Goal: Task Accomplishment & Management: Use online tool/utility

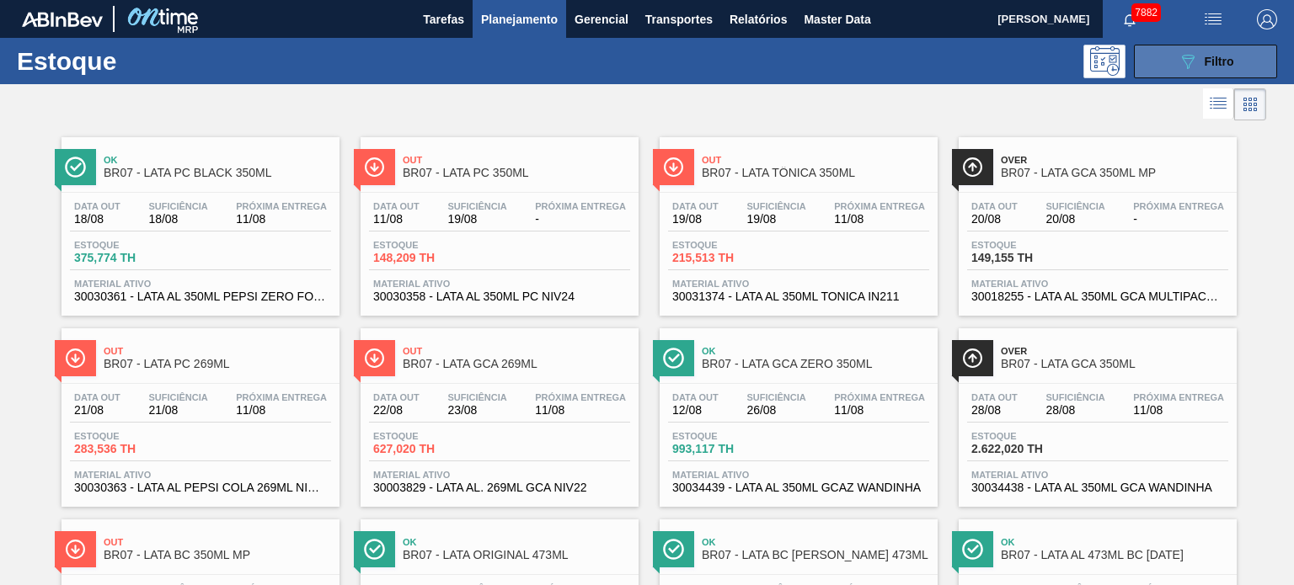
click at [1229, 51] on div "089F7B8B-B2A5-4AFE-B5C0-19BA573D28AC Filtro" at bounding box center [1206, 61] width 56 height 20
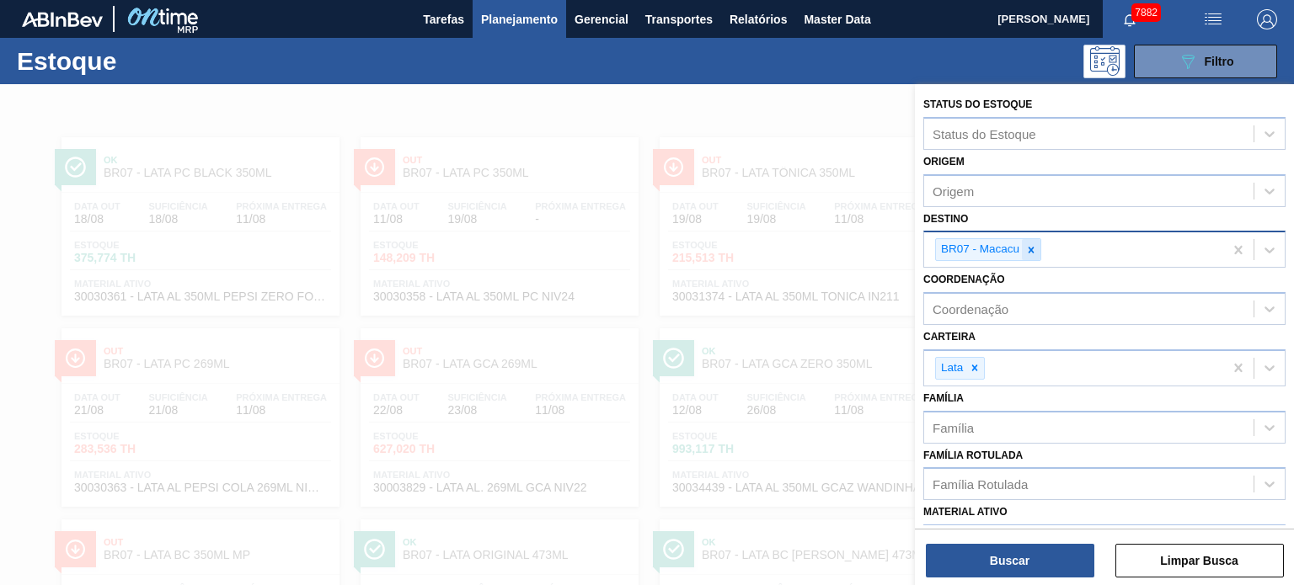
click at [1031, 252] on icon at bounding box center [1031, 250] width 12 height 12
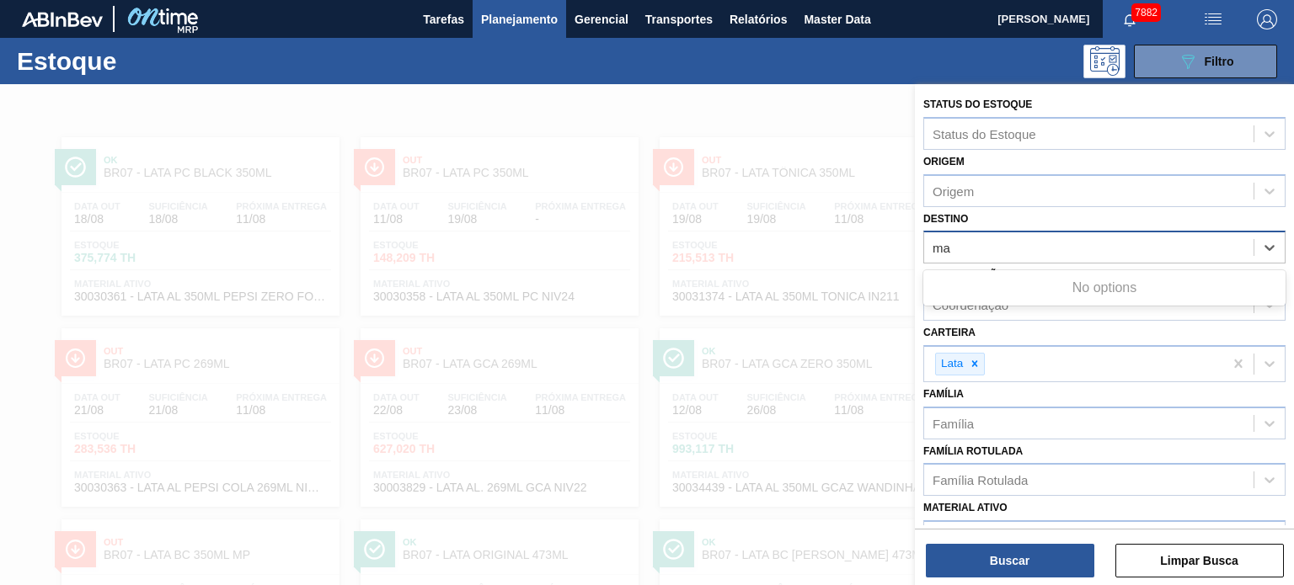
type input "m"
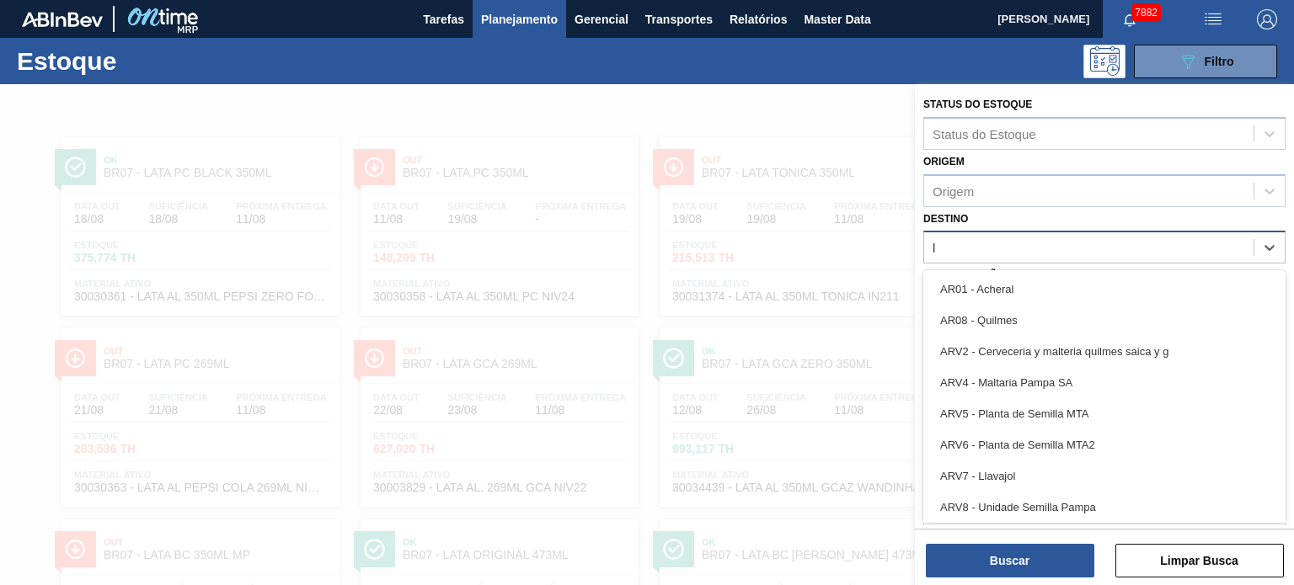
type input "lu"
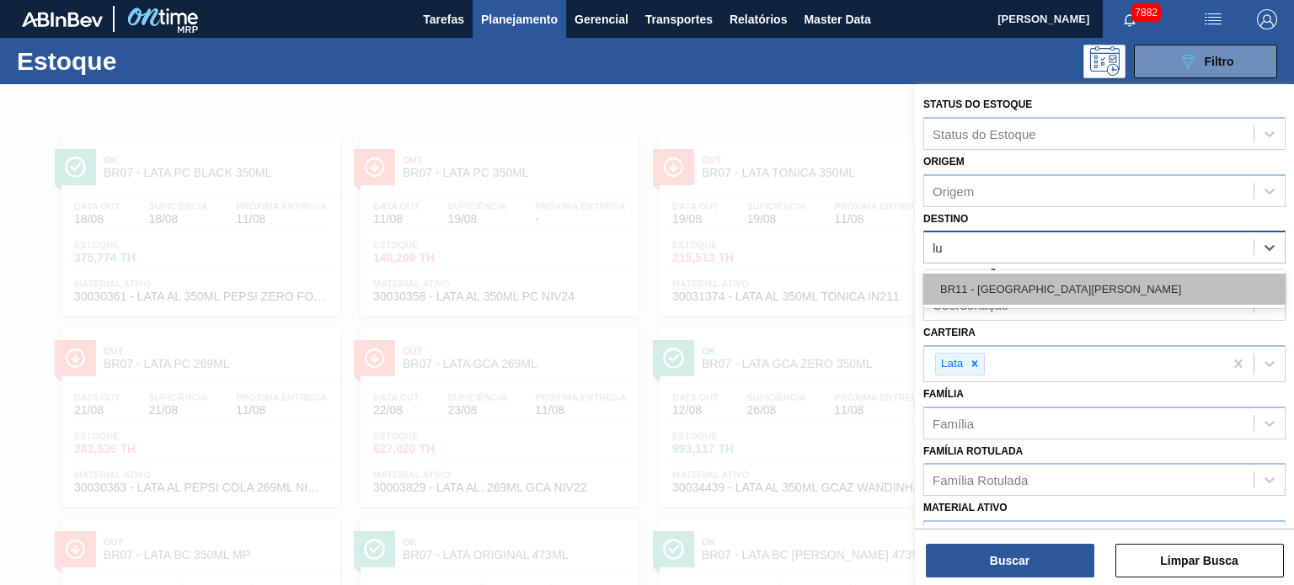
click at [1041, 286] on div "BR11 - São Luís" at bounding box center [1104, 289] width 362 height 31
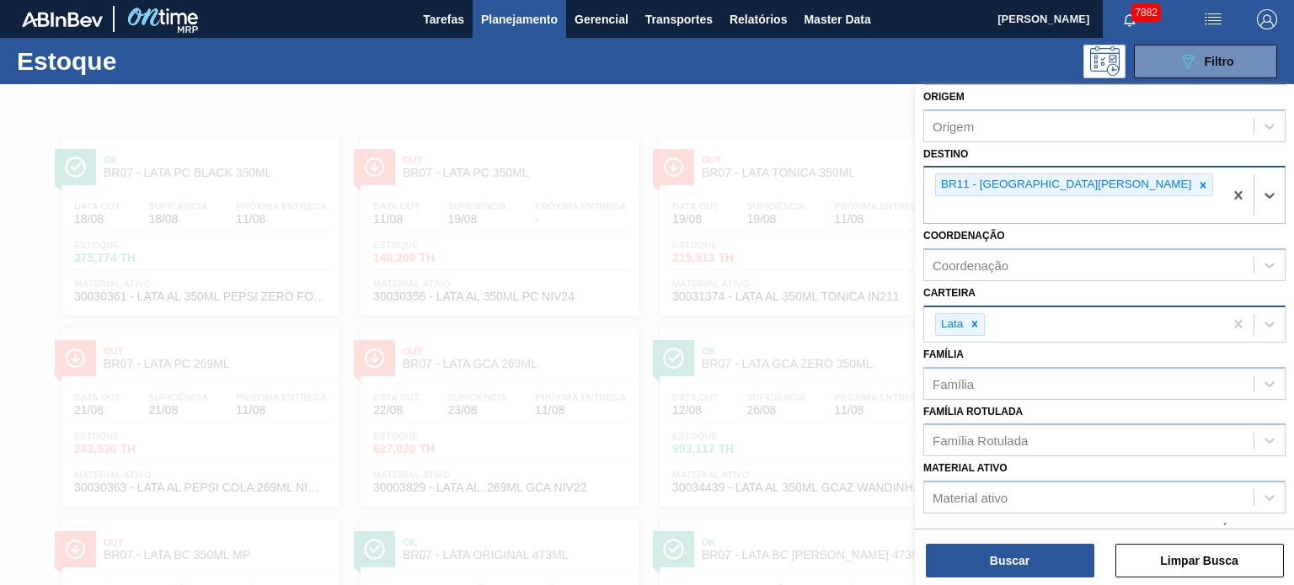
scroll to position [168, 0]
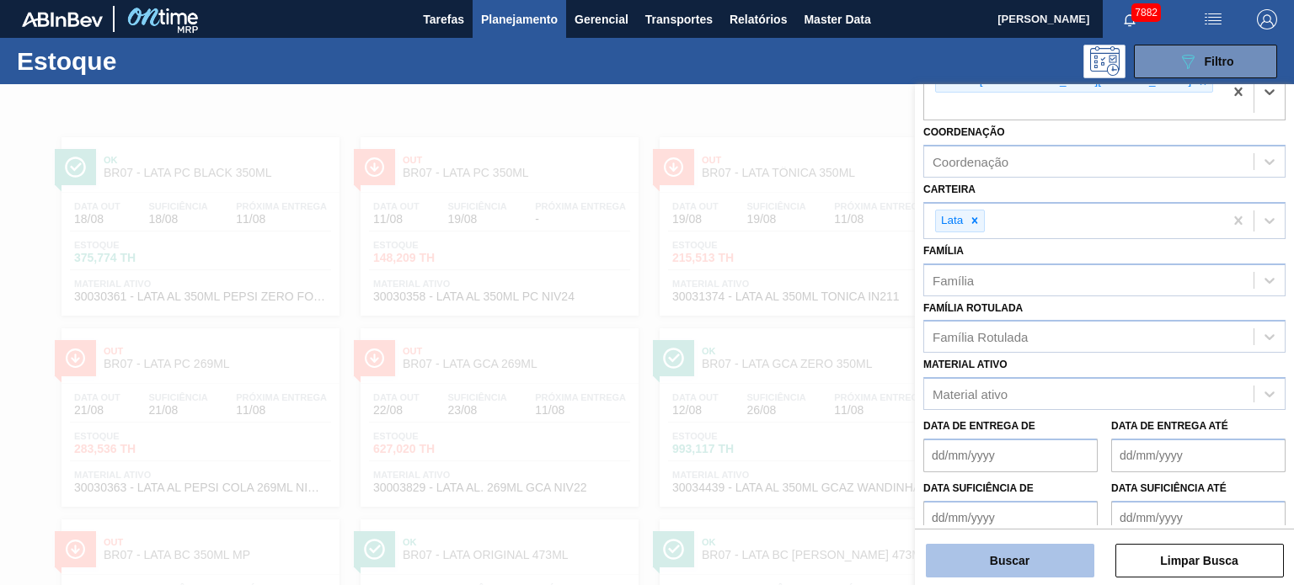
click at [1055, 558] on button "Buscar" at bounding box center [1010, 561] width 168 height 34
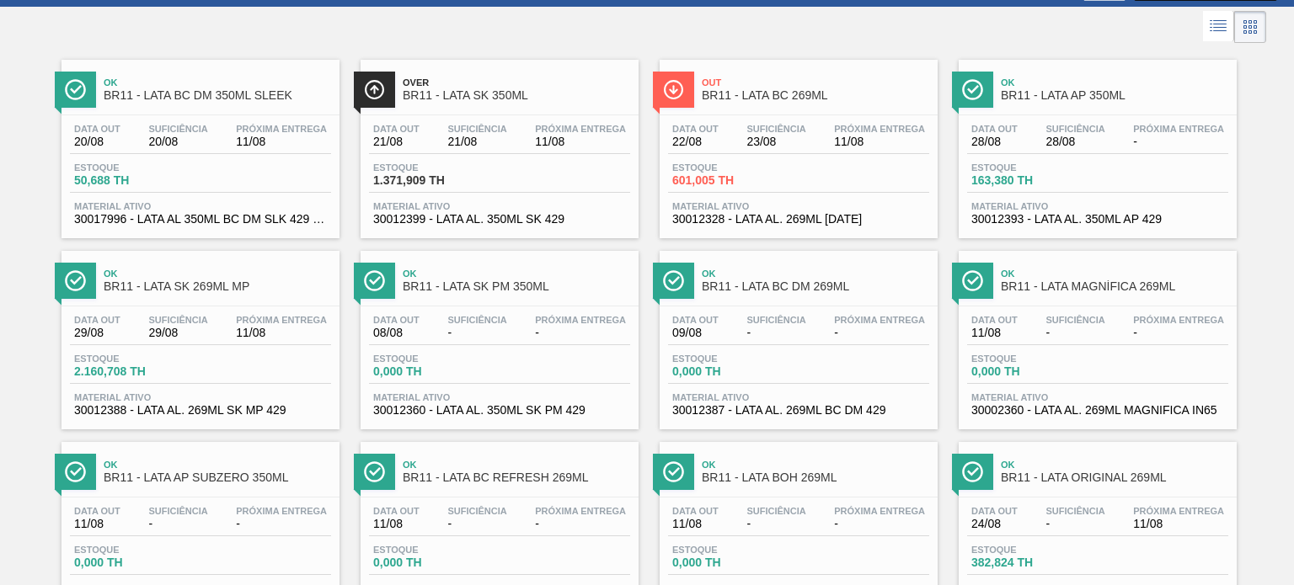
scroll to position [0, 0]
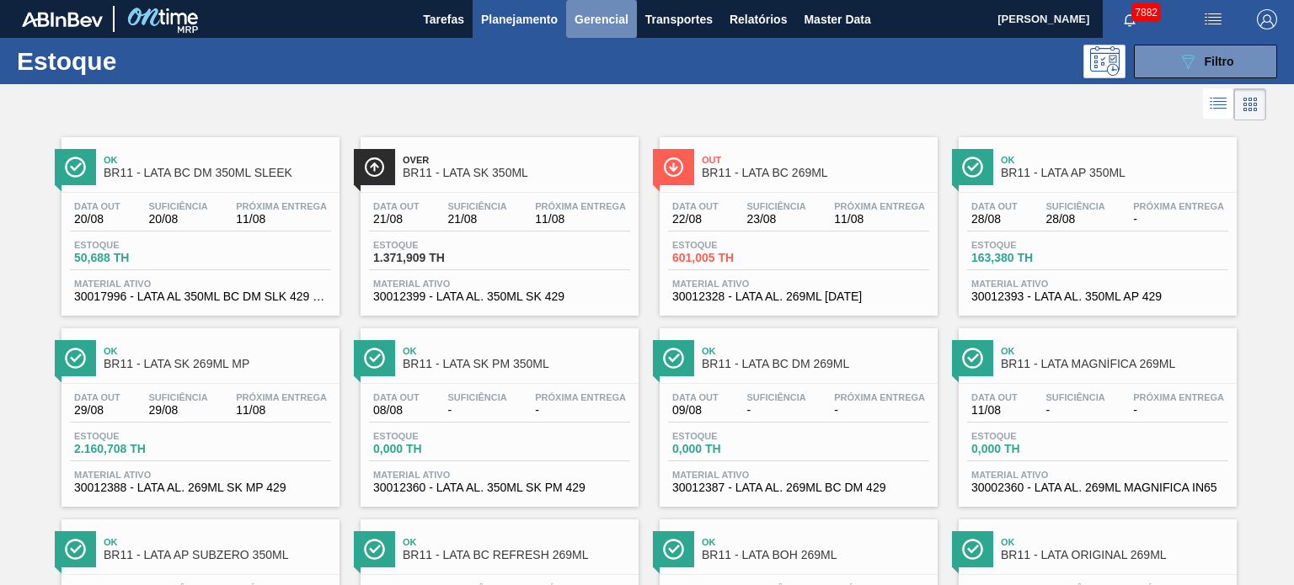
click at [608, 25] on span "Gerencial" at bounding box center [601, 19] width 54 height 20
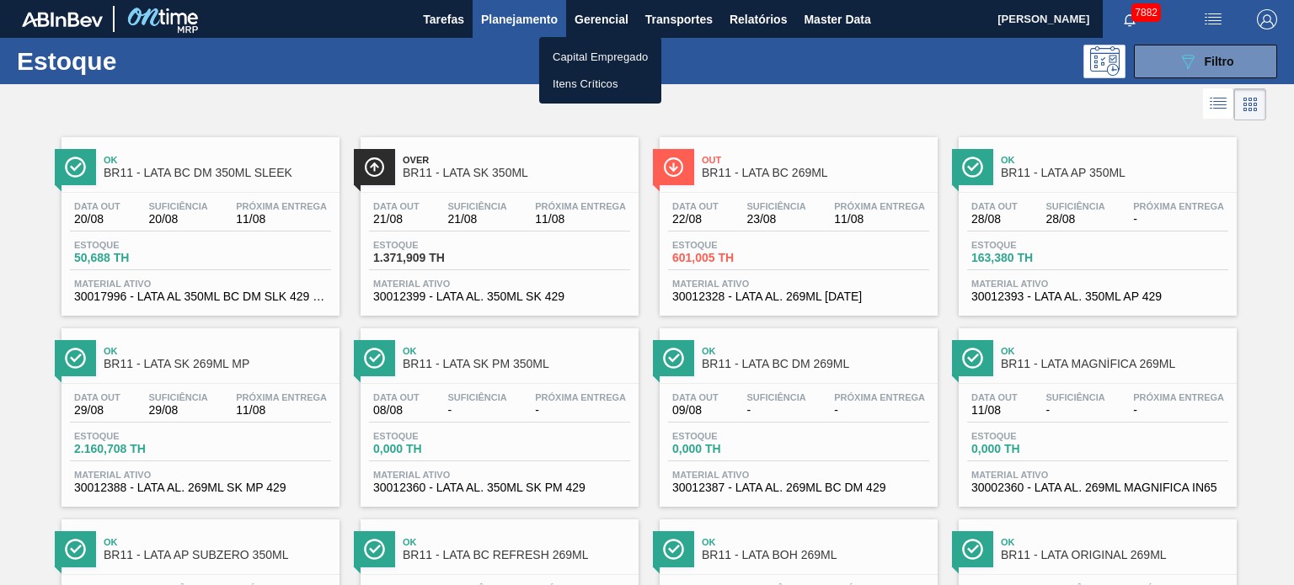
click at [669, 19] on div at bounding box center [647, 292] width 1294 height 585
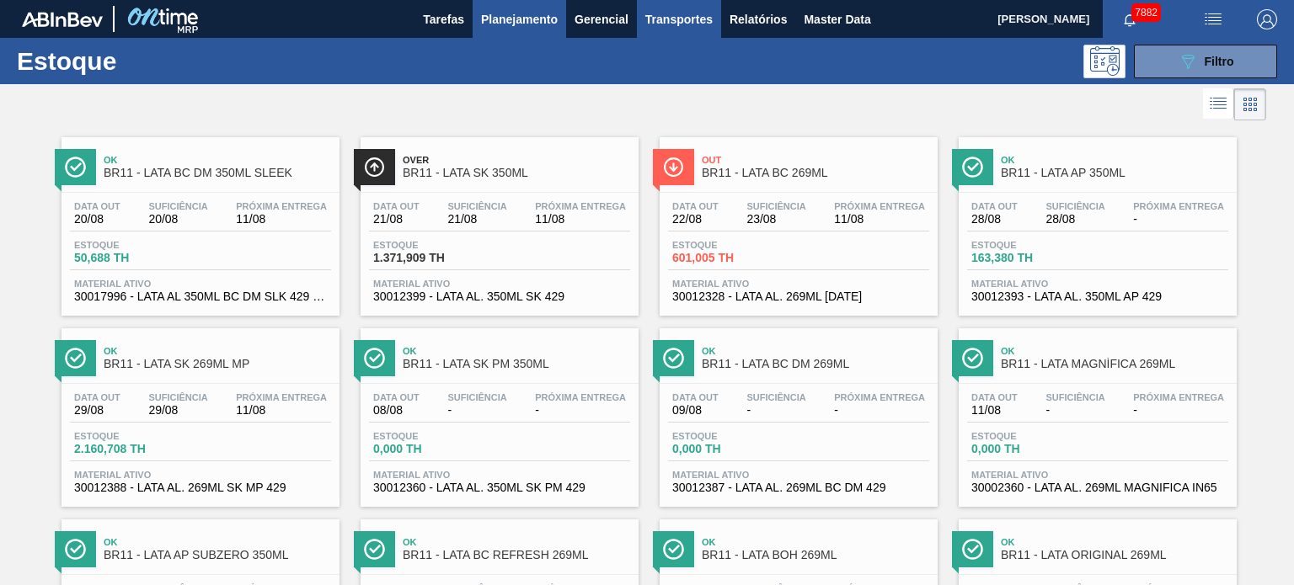
click at [684, 19] on span "Transportes" at bounding box center [678, 19] width 67 height 20
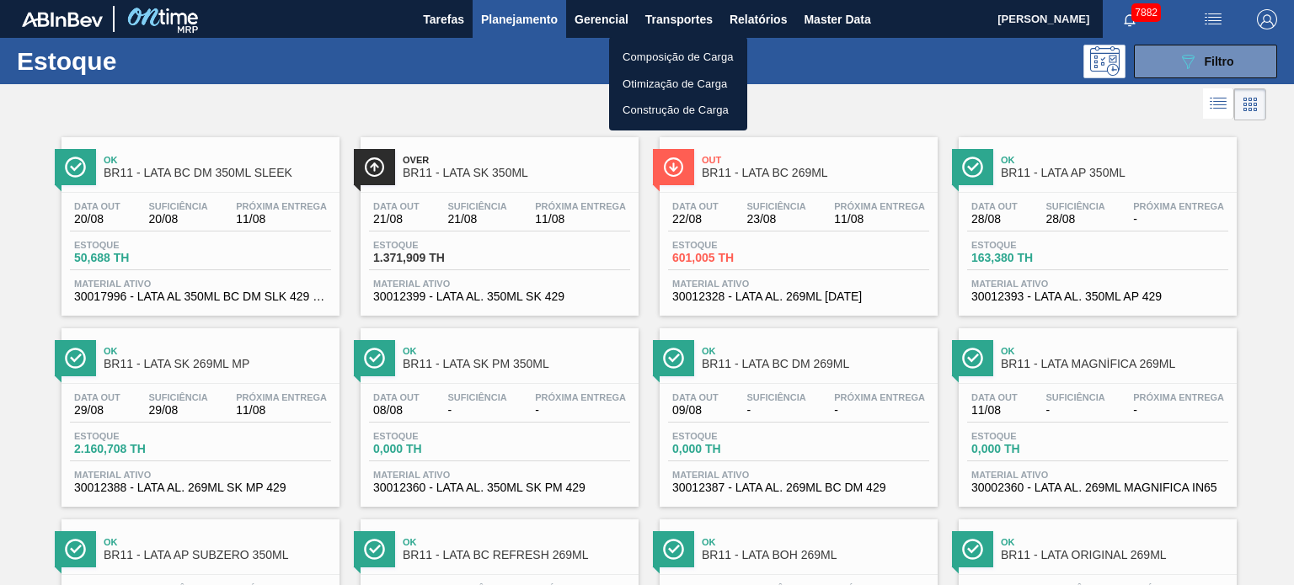
click at [678, 56] on li "Composição de Carga" at bounding box center [678, 57] width 138 height 27
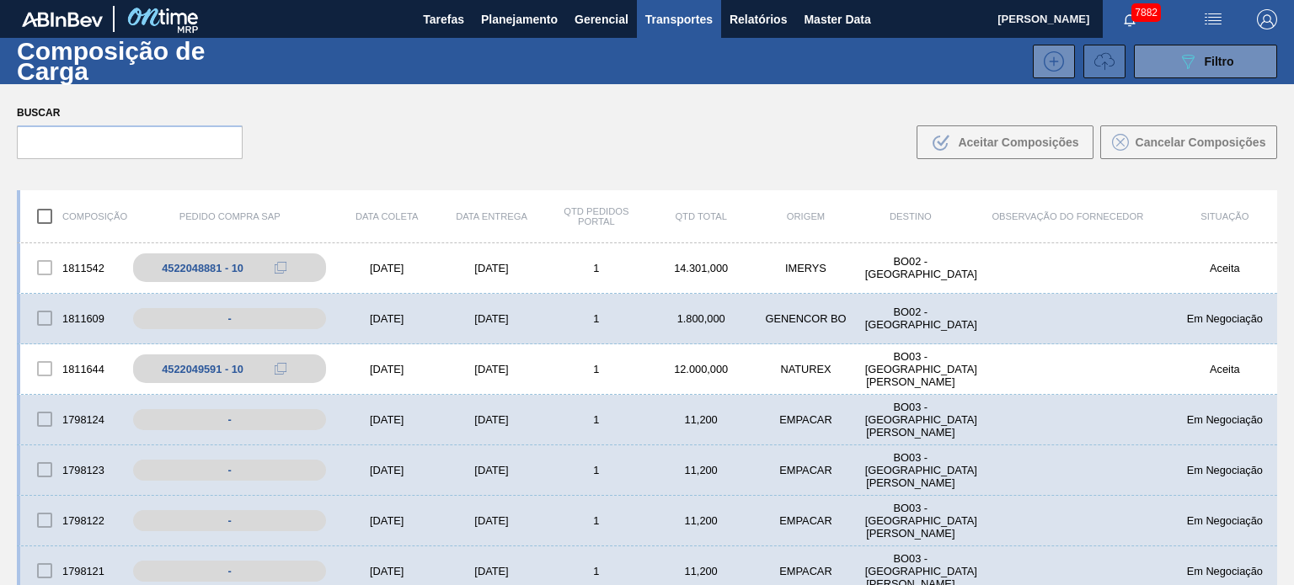
click at [1108, 71] on button at bounding box center [1104, 62] width 42 height 34
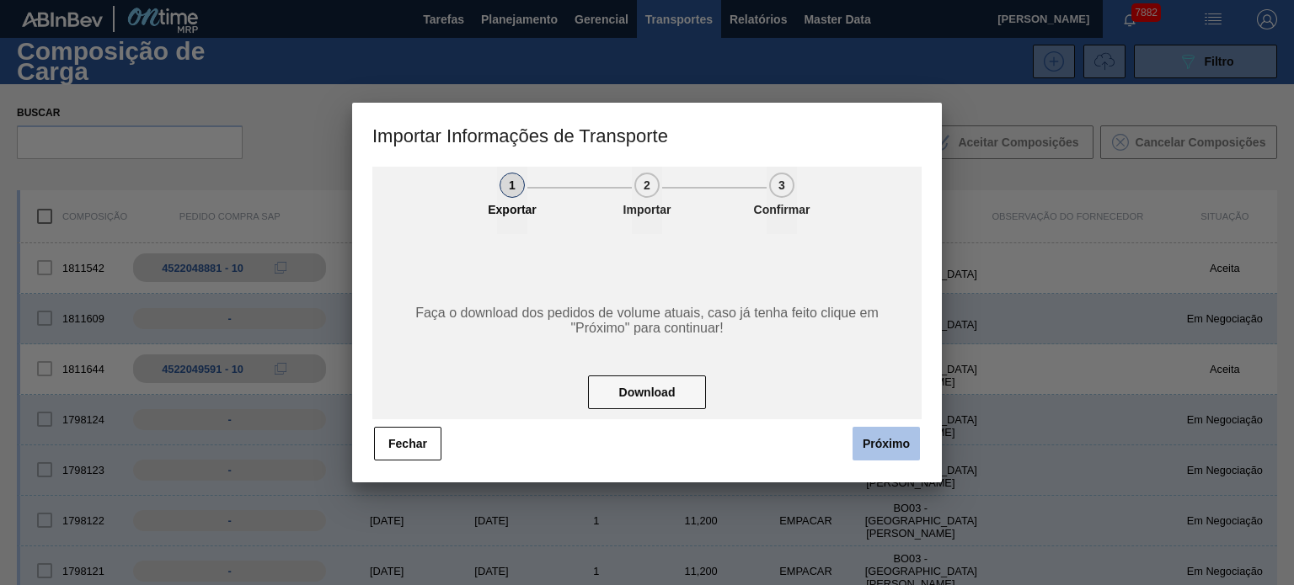
click at [881, 445] on button "Próximo" at bounding box center [885, 444] width 67 height 34
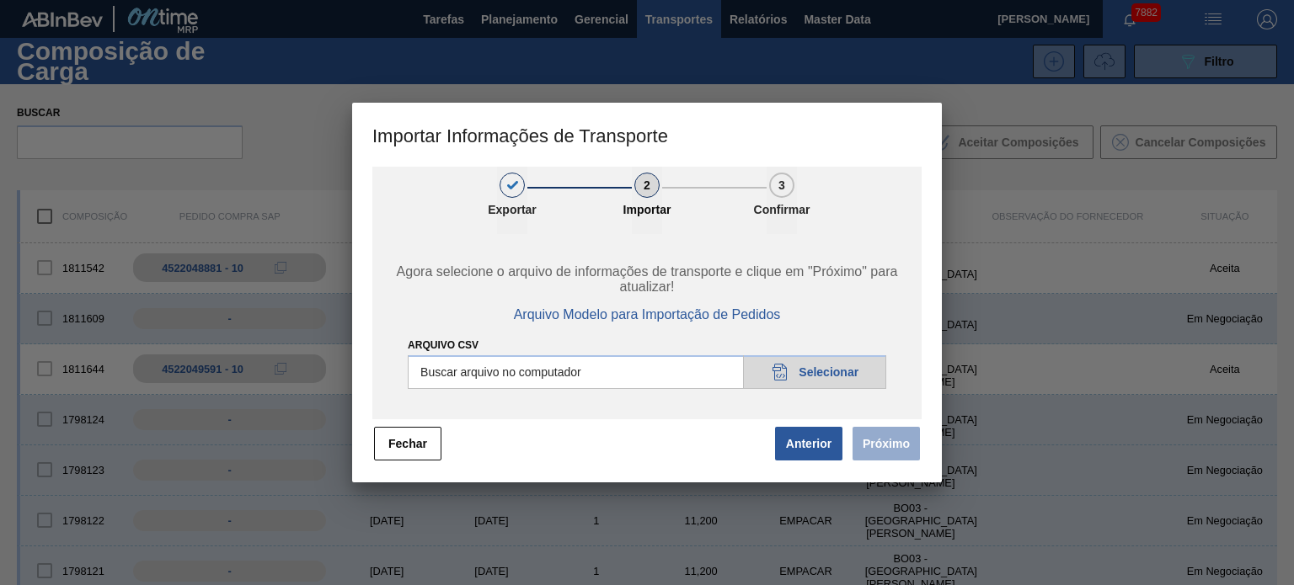
click at [827, 357] on input "Arquivo CSV" at bounding box center [647, 372] width 478 height 34
type input "C:\fakepath\IMP.csv"
click at [916, 447] on button "Próximo" at bounding box center [885, 444] width 67 height 34
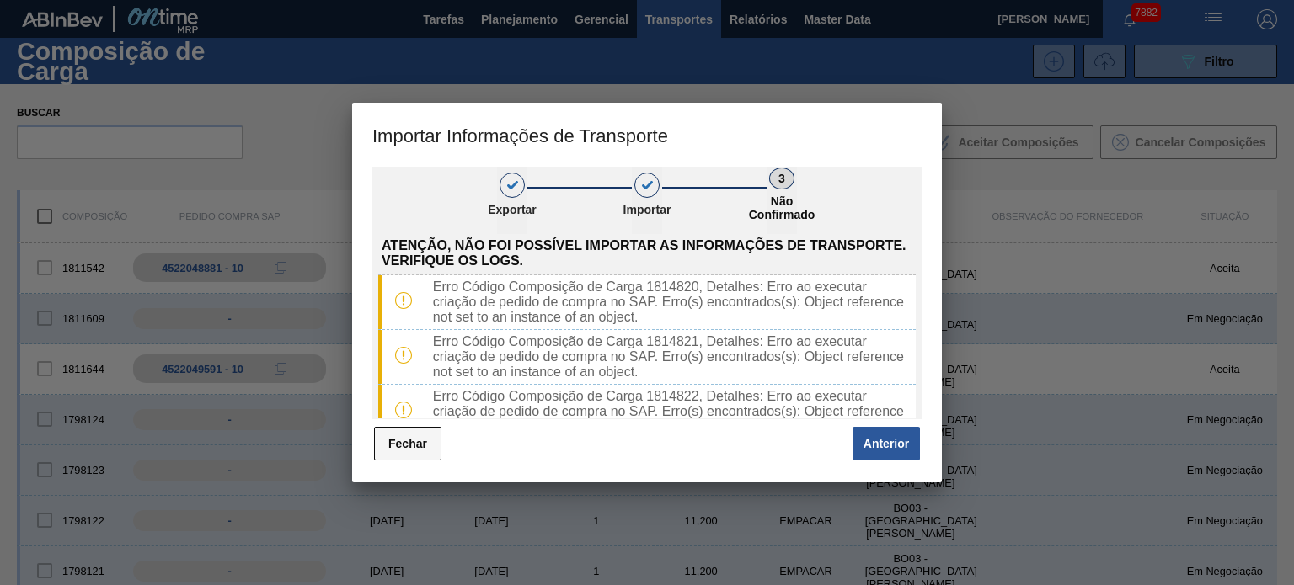
click at [393, 452] on button "Fechar" at bounding box center [407, 444] width 67 height 34
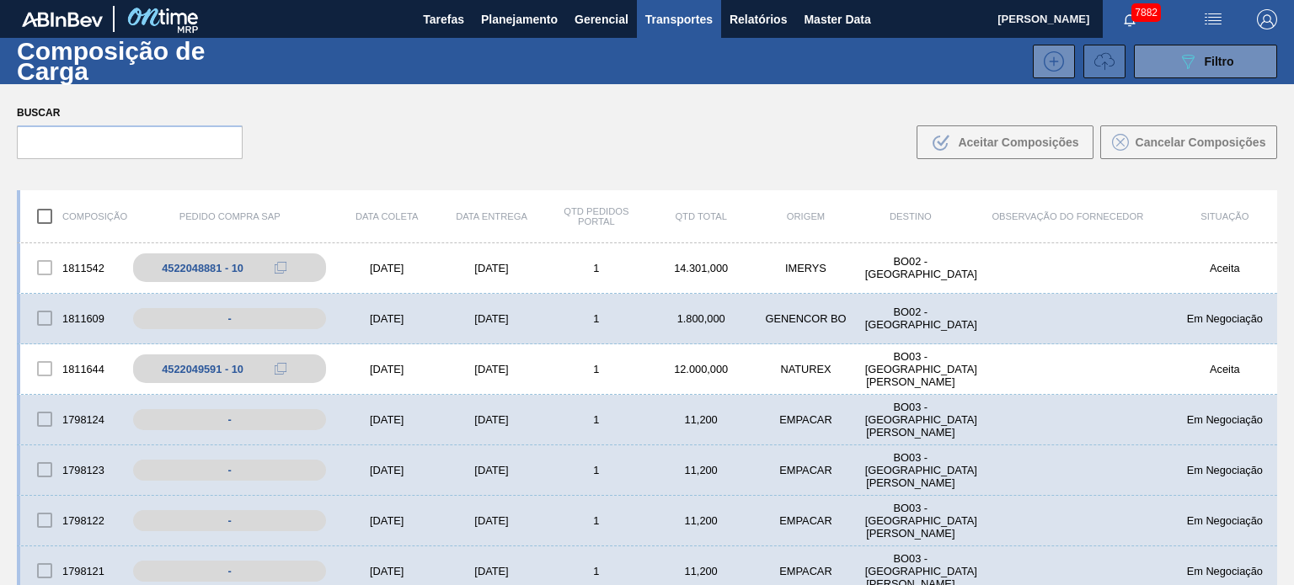
click at [1108, 63] on icon at bounding box center [1104, 61] width 20 height 20
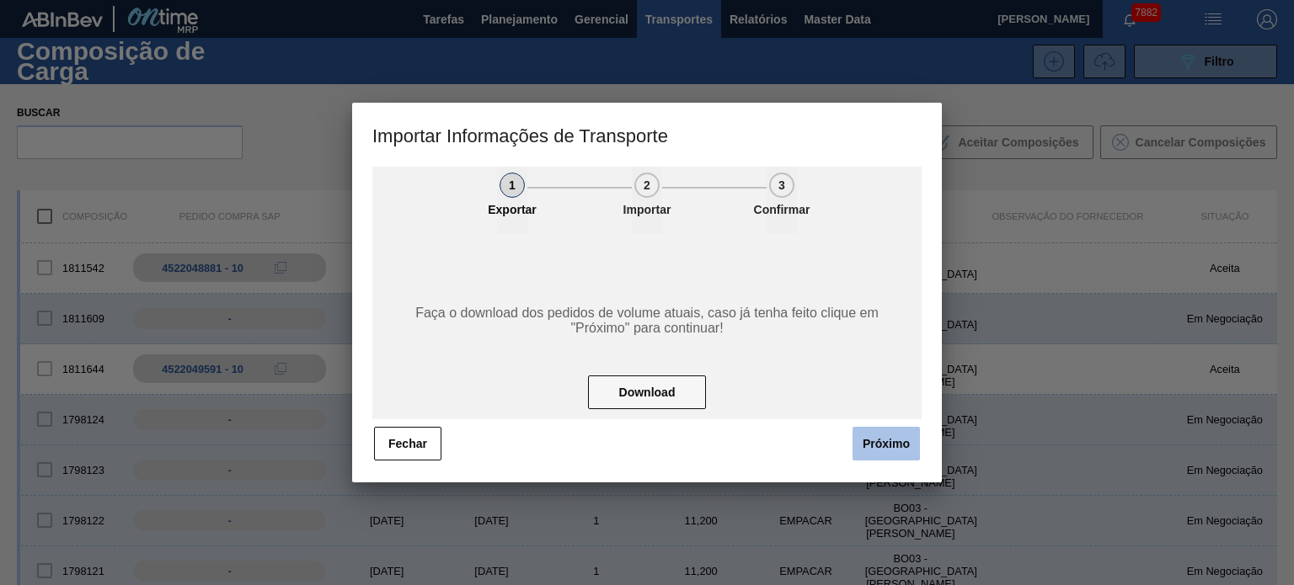
click at [876, 441] on button "Próximo" at bounding box center [885, 444] width 67 height 34
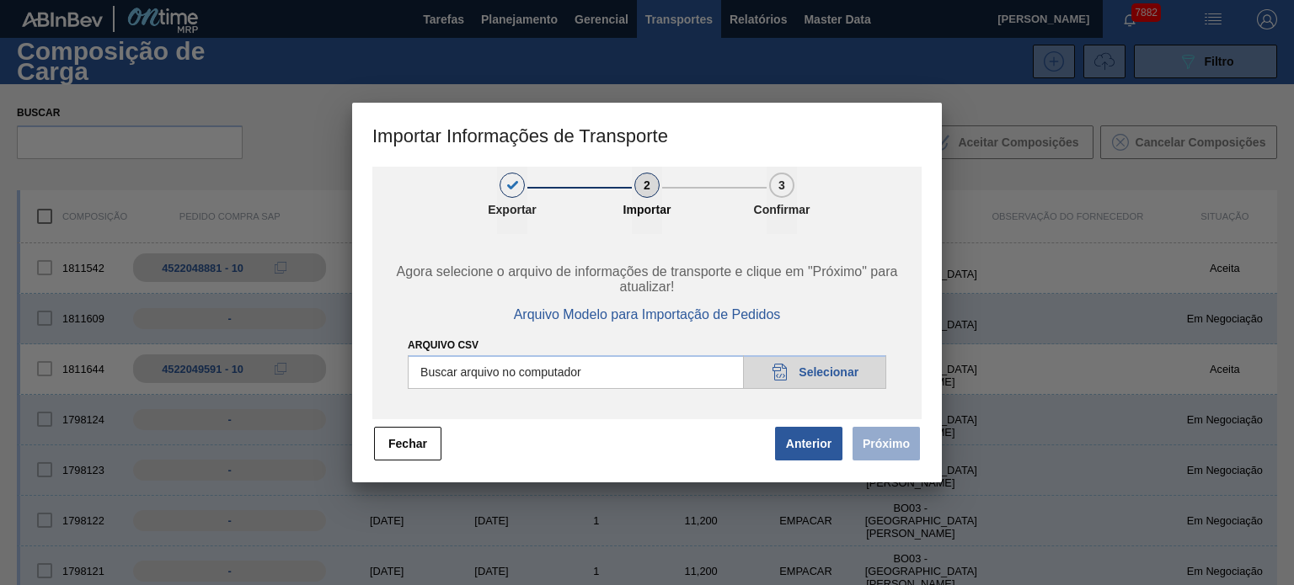
click at [852, 382] on input "Arquivo CSV" at bounding box center [647, 372] width 478 height 34
type input "C:\fakepath\IMP.csv"
click at [905, 436] on button "Próximo" at bounding box center [885, 444] width 67 height 34
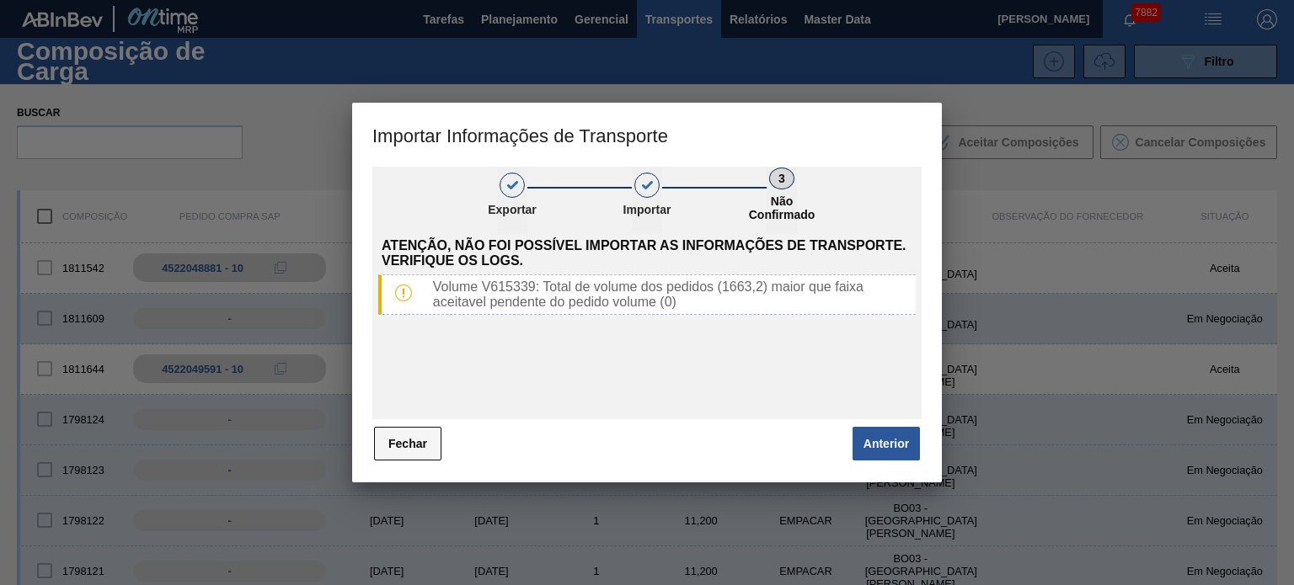
click at [401, 452] on button "Fechar" at bounding box center [407, 444] width 67 height 34
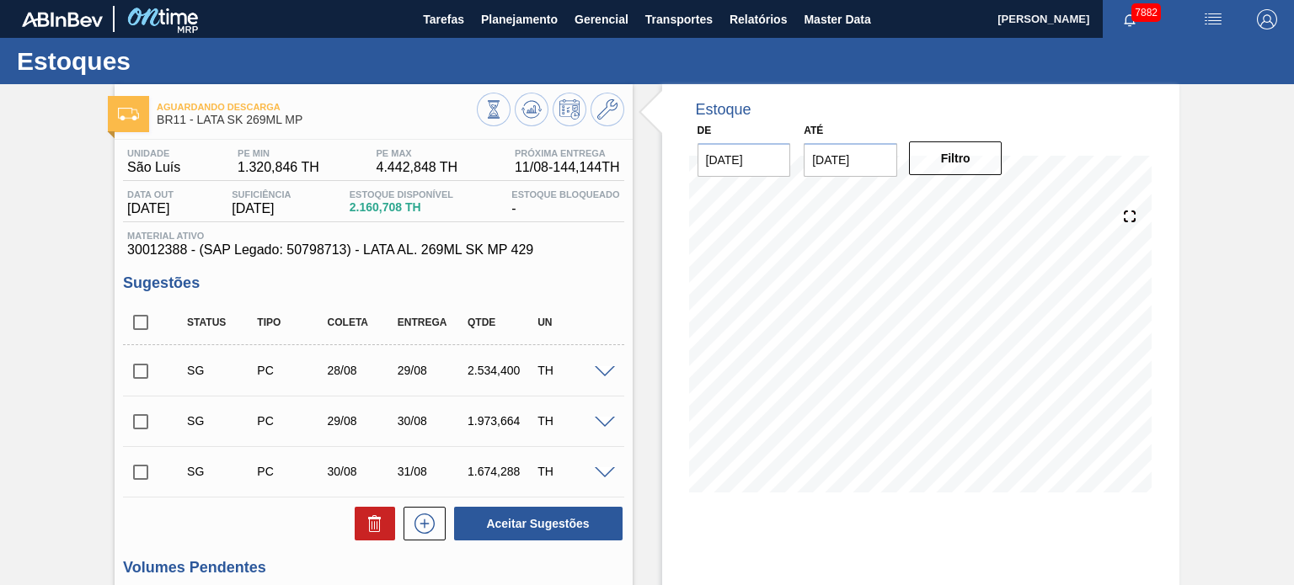
click at [599, 368] on span at bounding box center [605, 372] width 20 height 13
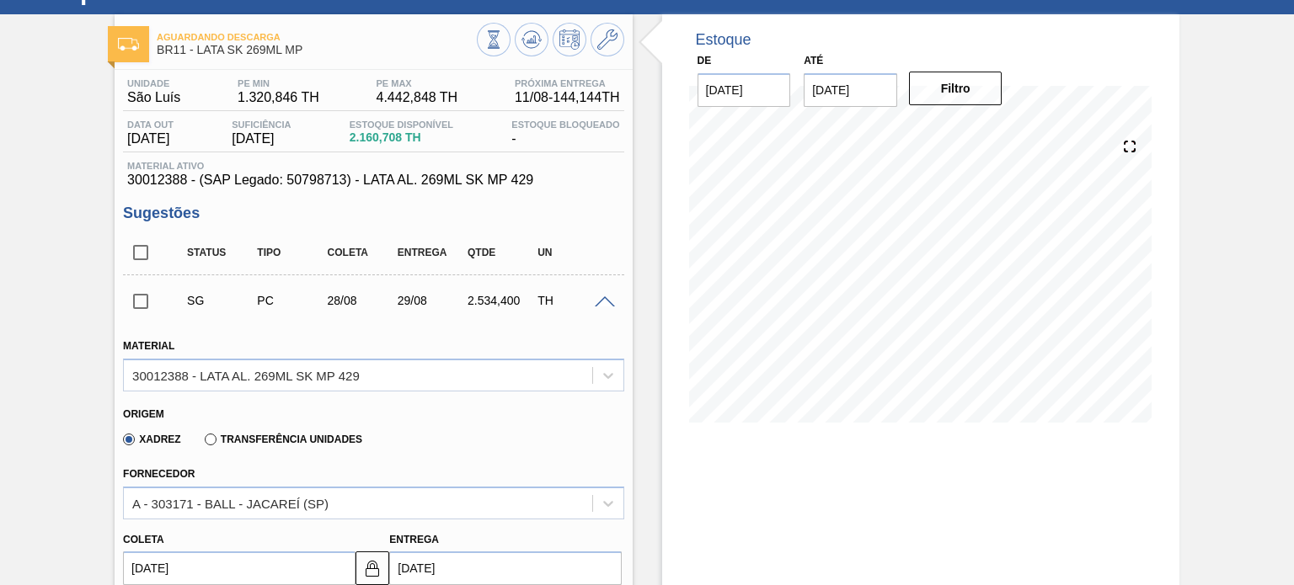
scroll to position [168, 0]
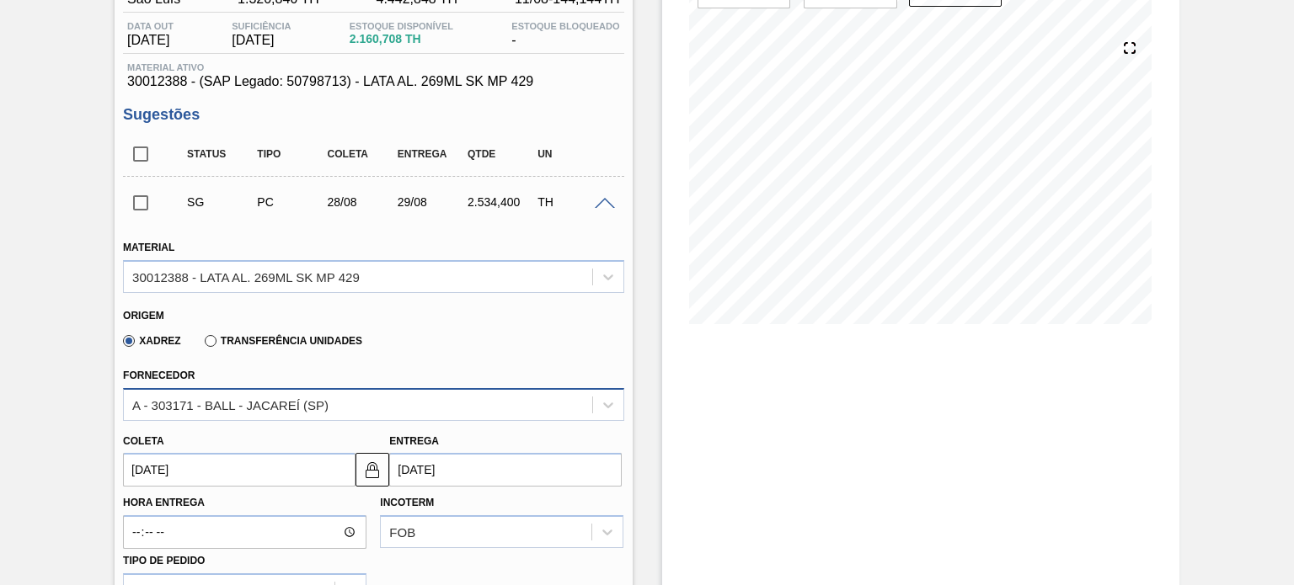
click at [292, 393] on div "A - 303171 - BALL - JACAREÍ (SP)" at bounding box center [357, 405] width 467 height 24
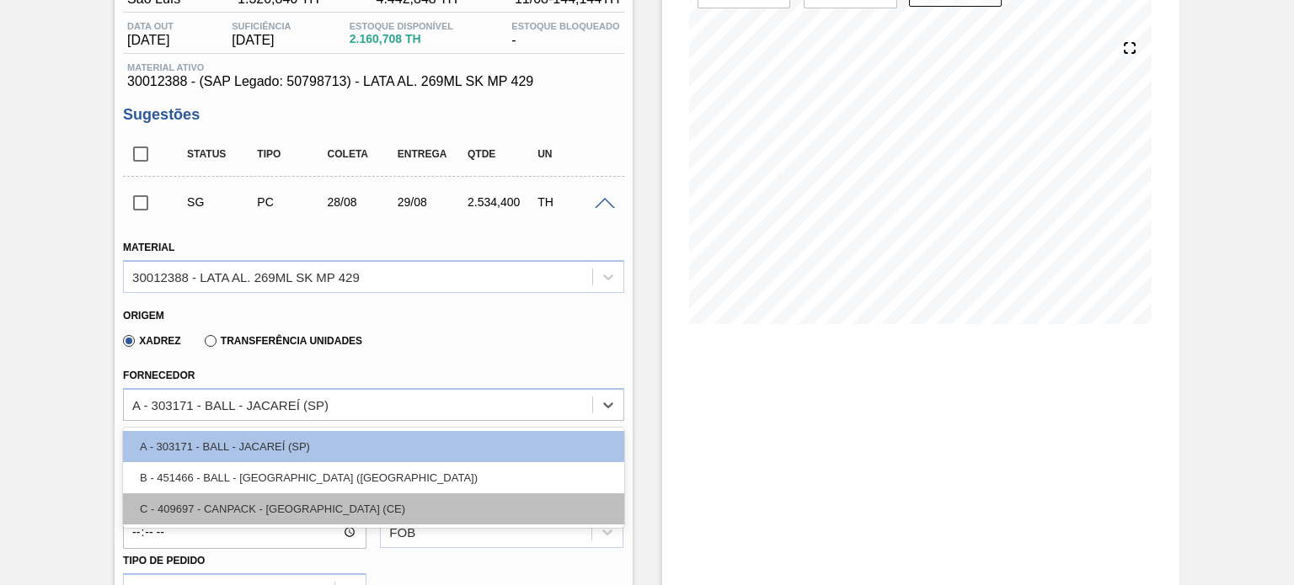
click at [259, 506] on div "C - 409697 - CANPACK - MARACANAÚ (CE)" at bounding box center [373, 509] width 500 height 31
type input "[DATE]"
type input "9,143"
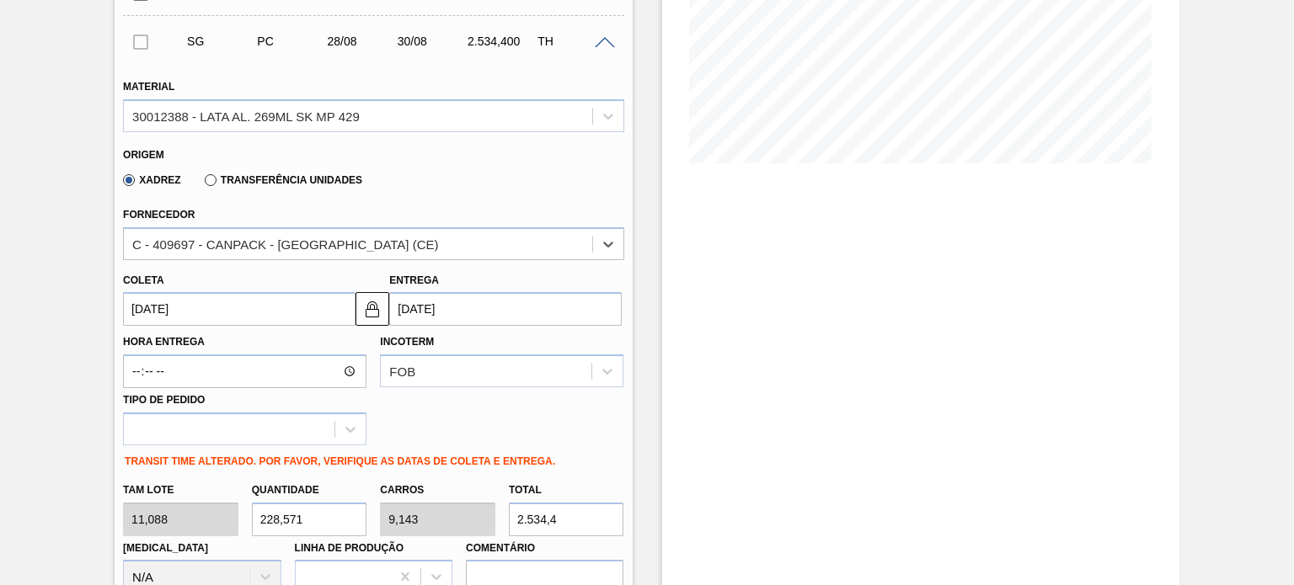
scroll to position [337, 0]
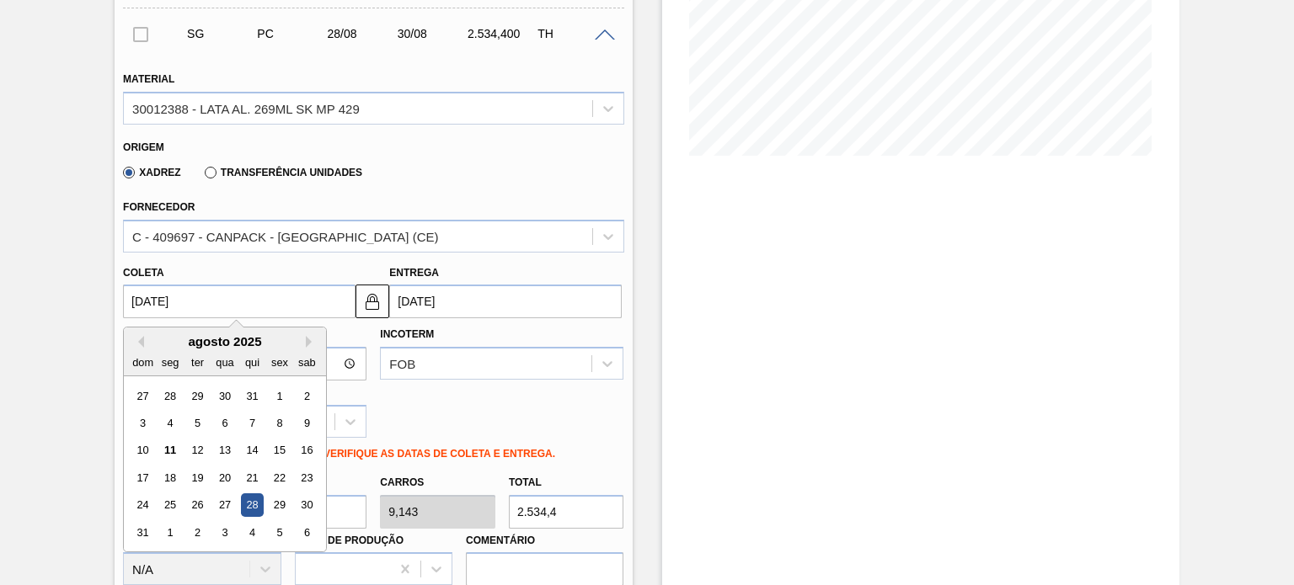
click at [269, 297] on input "[DATE]" at bounding box center [239, 302] width 232 height 34
click at [162, 451] on div "11" at bounding box center [170, 451] width 23 height 23
type input "[DATE]"
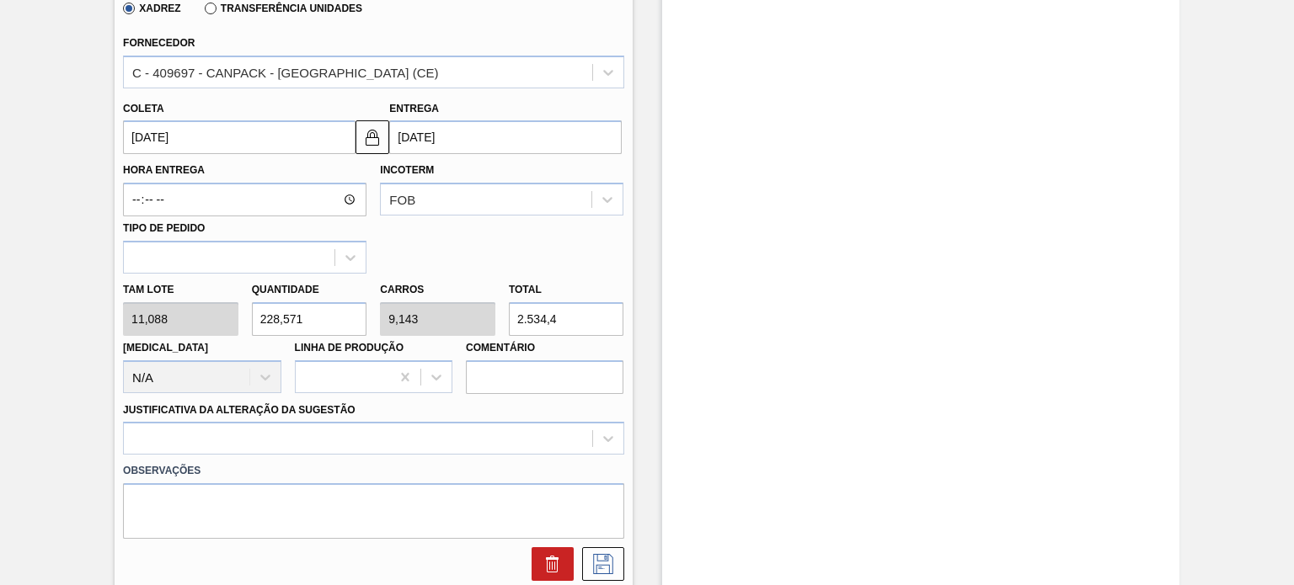
scroll to position [505, 0]
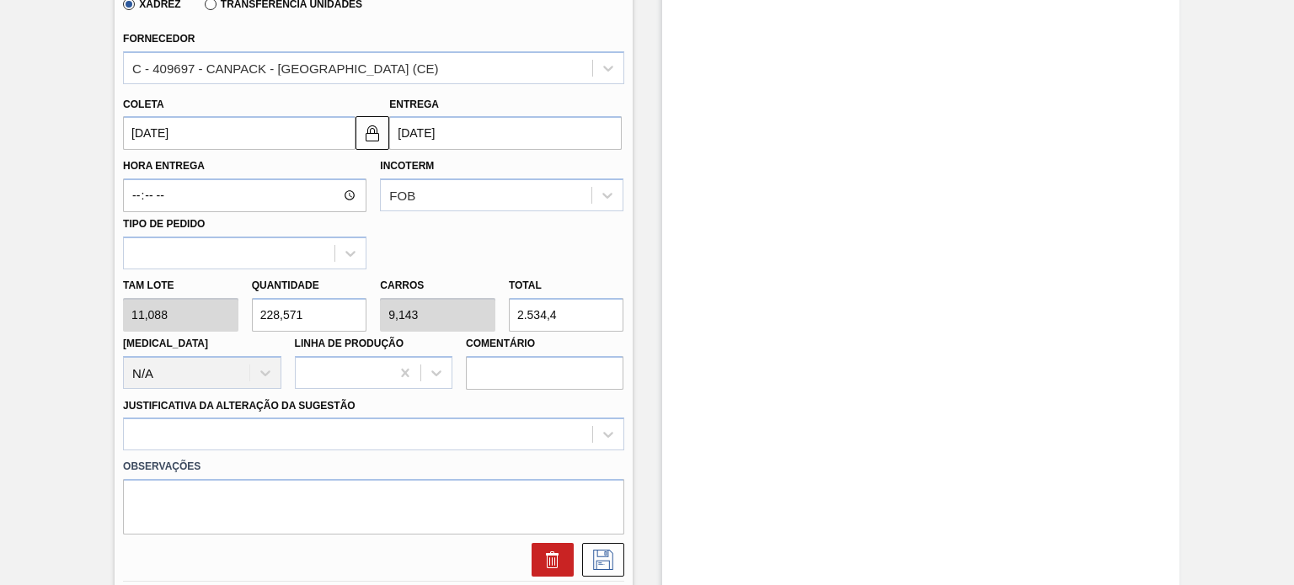
click at [211, 312] on div "Tam lote 11,088 Quantidade 228,571 Carros 9,143 Total 2.534,4 Doca N/A Linha de…" at bounding box center [373, 330] width 514 height 120
type input "1"
type input "0,04"
type input "11,088"
type input "15"
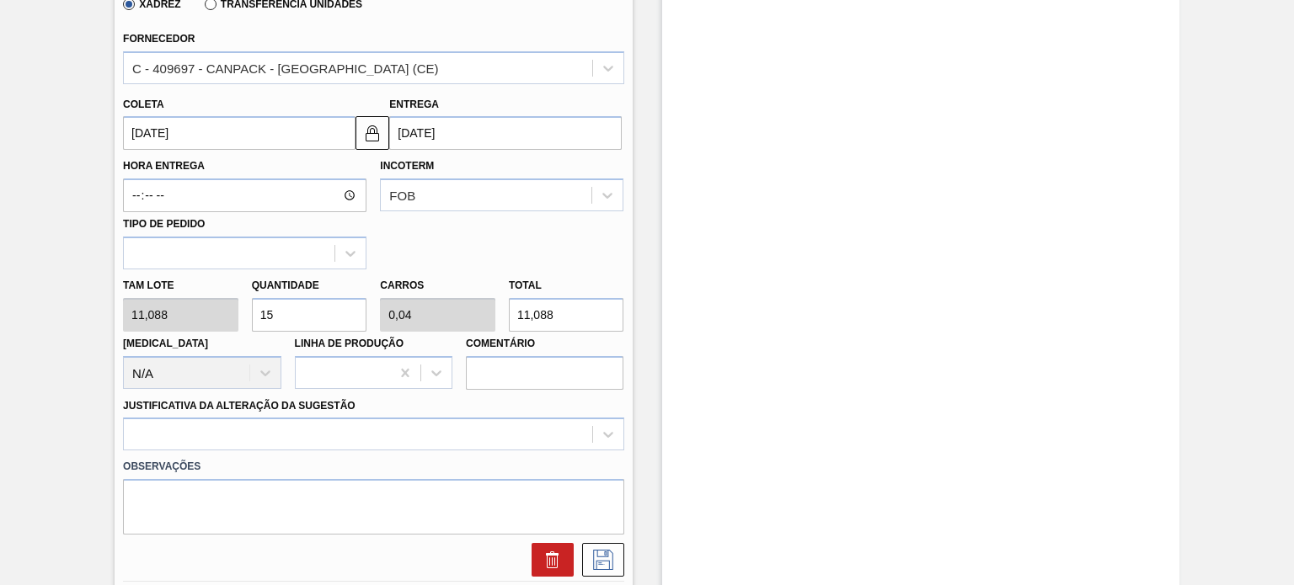
type input "0,6"
type input "166,32"
type input "150"
type input "6"
type input "1.663,2"
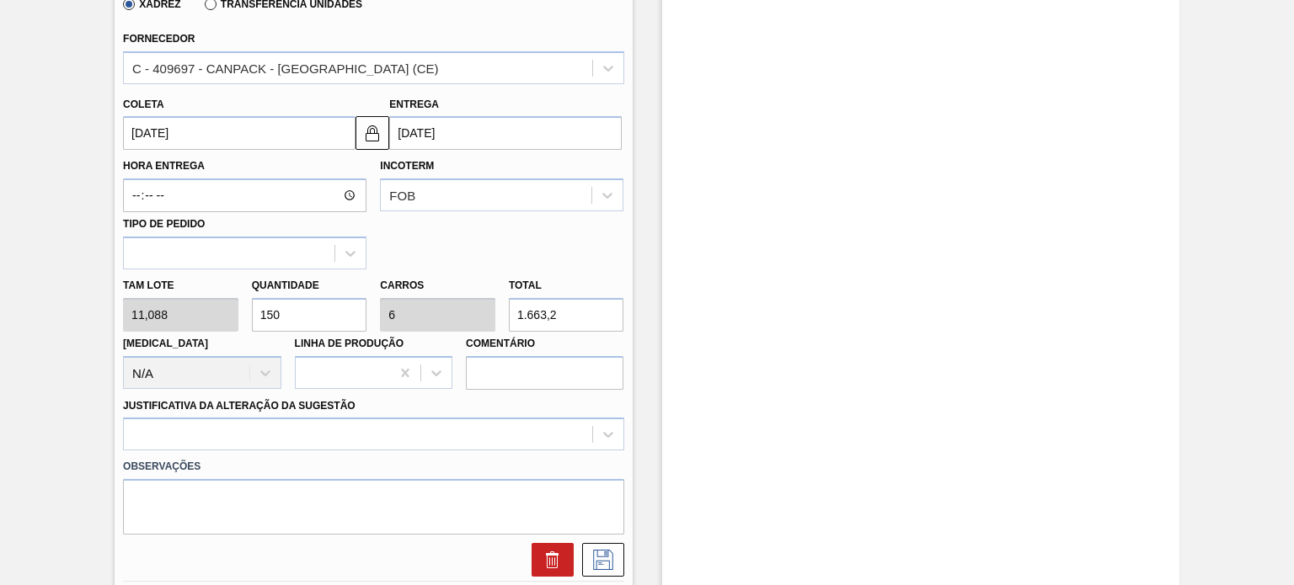
type input "150"
click at [462, 451] on div "Observações" at bounding box center [373, 493] width 514 height 84
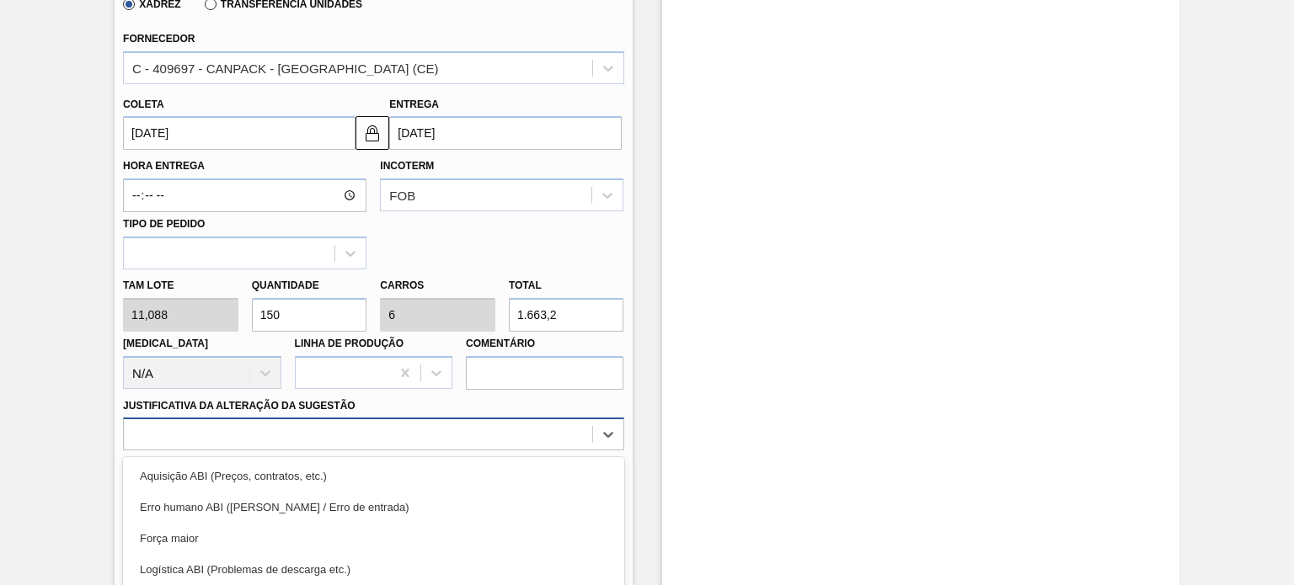
scroll to position [635, 0]
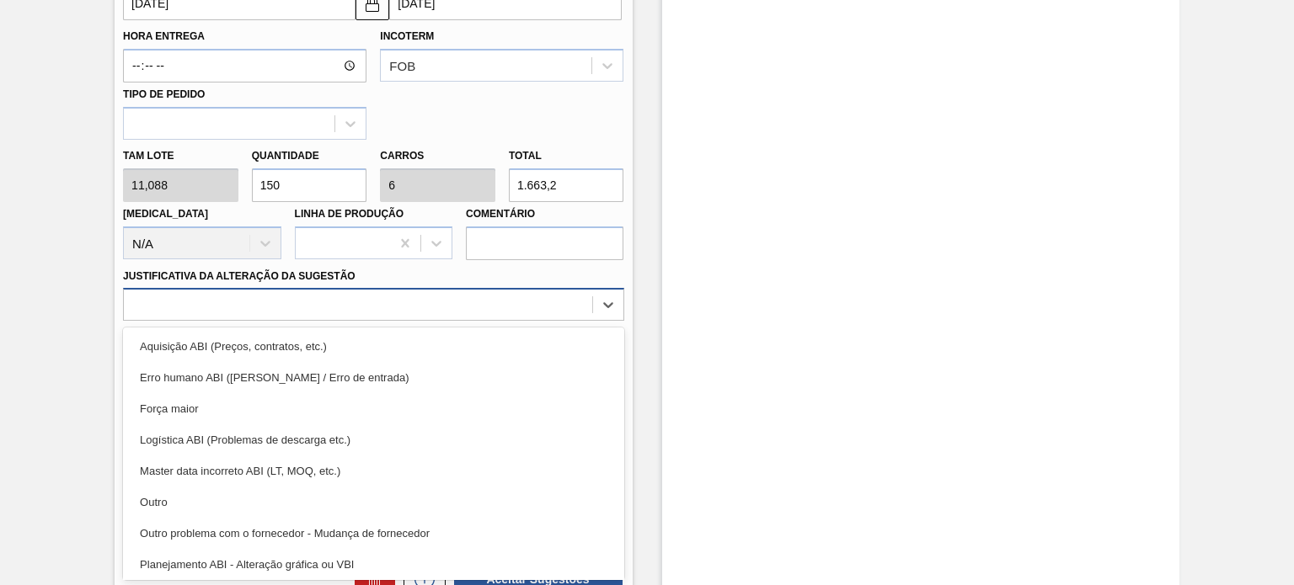
click at [447, 321] on div "option Logística ABI (Problemas de descarga etc.) focused, 4 of 18. 18 results …" at bounding box center [373, 304] width 500 height 33
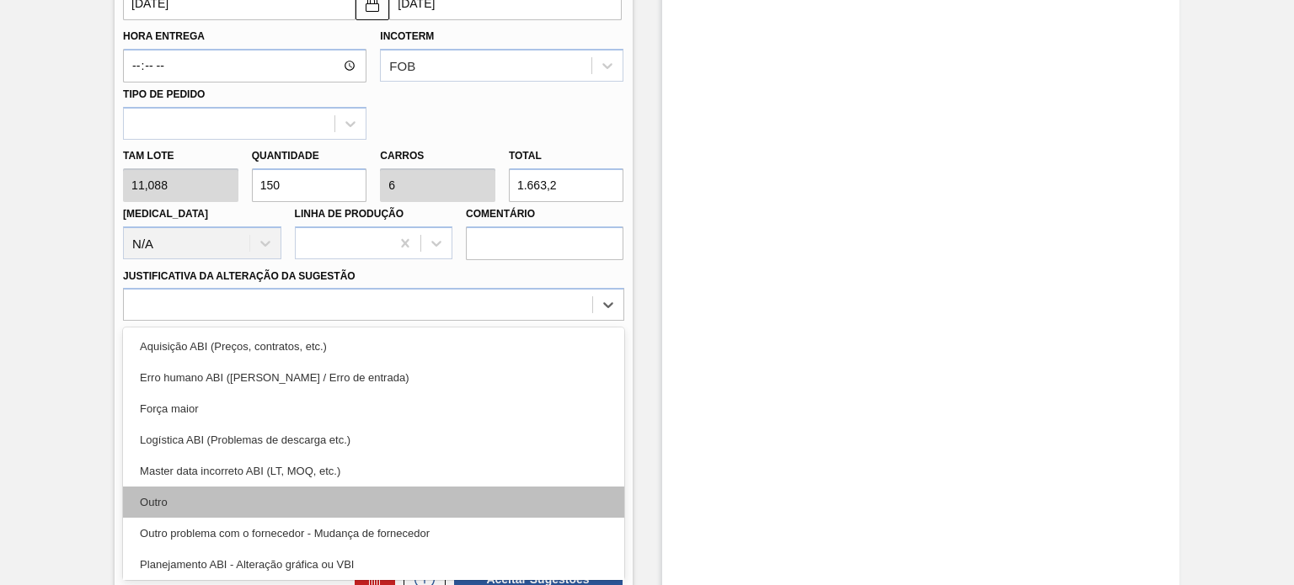
click at [242, 492] on div "Outro" at bounding box center [373, 502] width 500 height 31
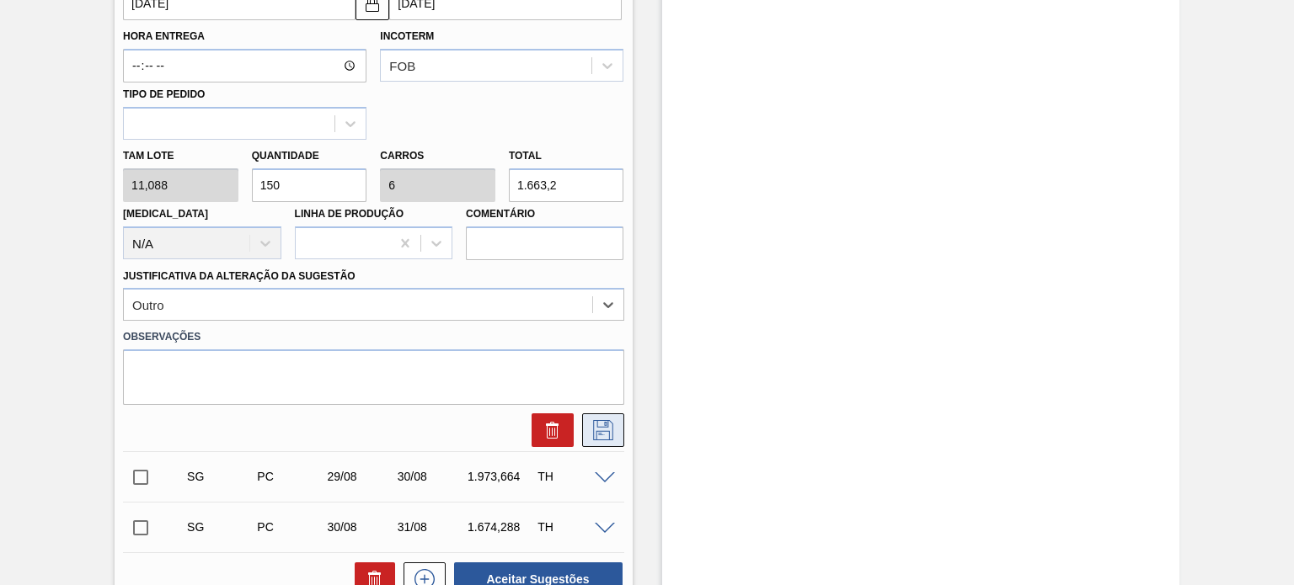
click at [606, 424] on icon at bounding box center [603, 430] width 27 height 20
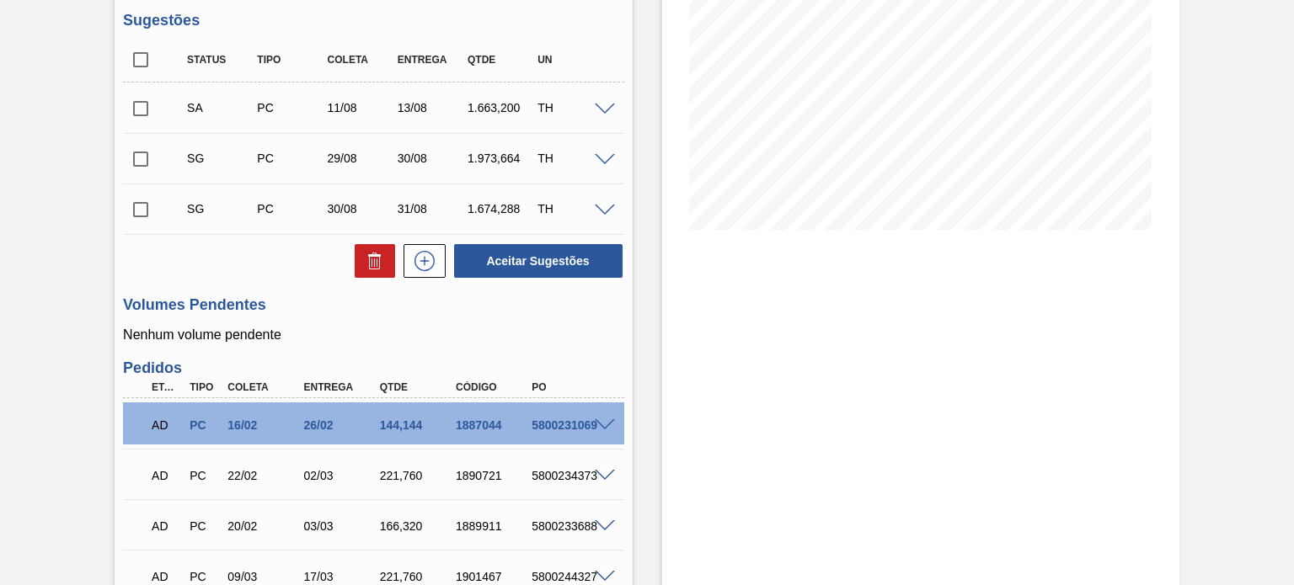
scroll to position [214, 0]
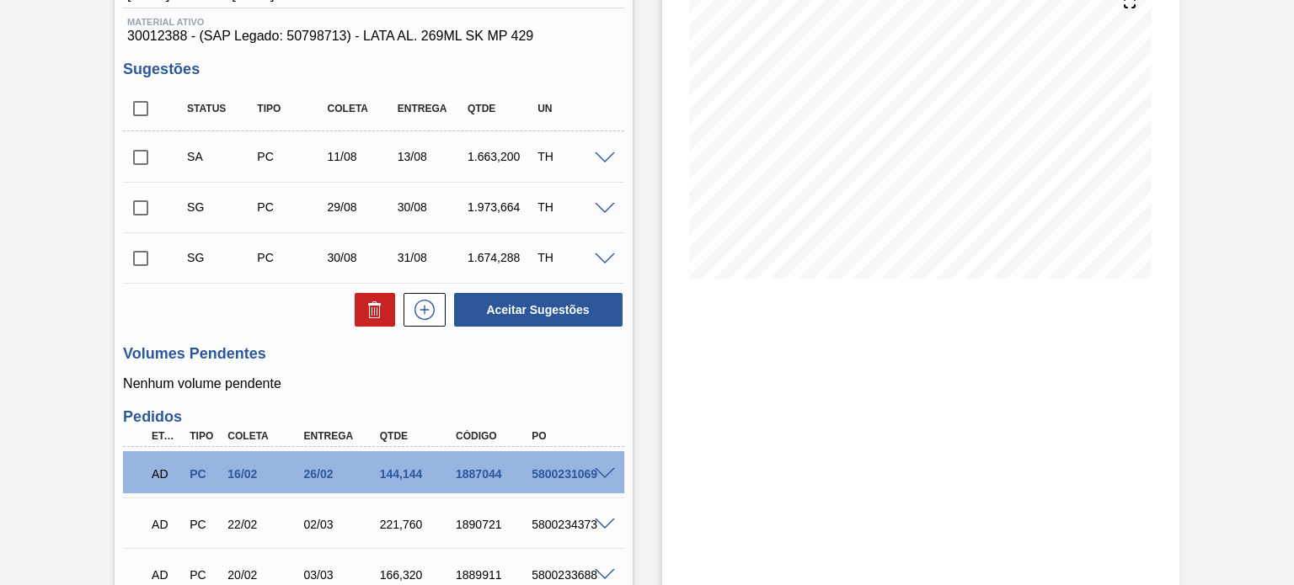
drag, startPoint x: 138, startPoint y: 154, endPoint x: 157, endPoint y: 168, distance: 22.9
click at [138, 154] on input "checkbox" at bounding box center [140, 157] width 35 height 35
click at [567, 313] on button "Aceitar Sugestões" at bounding box center [538, 310] width 168 height 34
checkbox input "false"
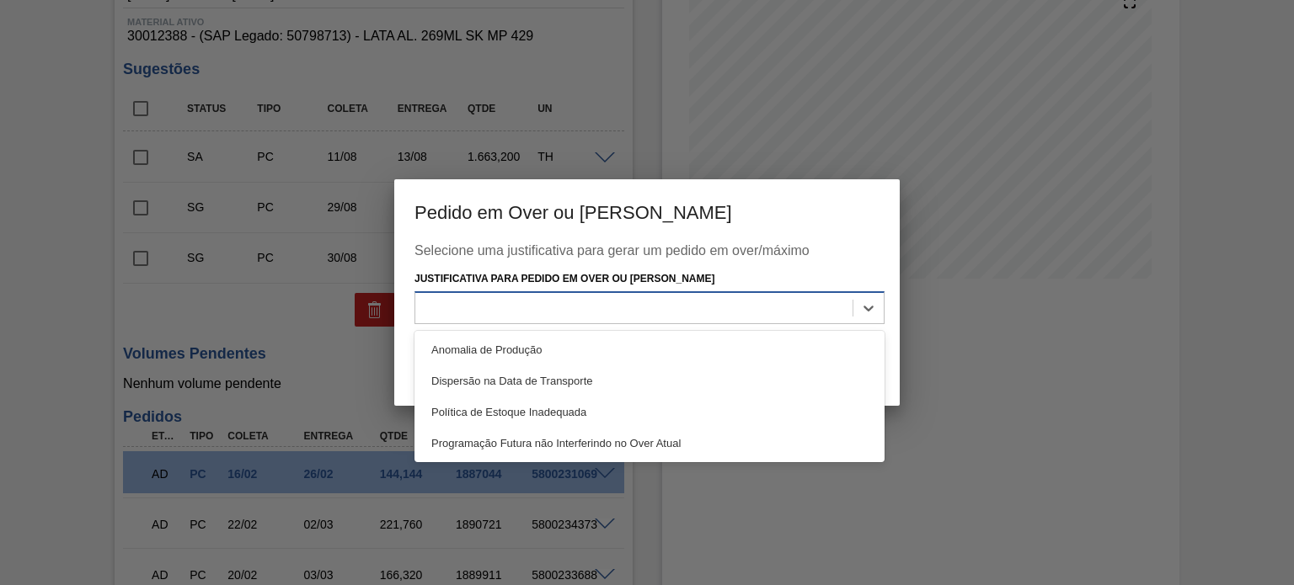
drag, startPoint x: 722, startPoint y: 308, endPoint x: 692, endPoint y: 319, distance: 32.2
click at [715, 310] on div at bounding box center [633, 308] width 437 height 24
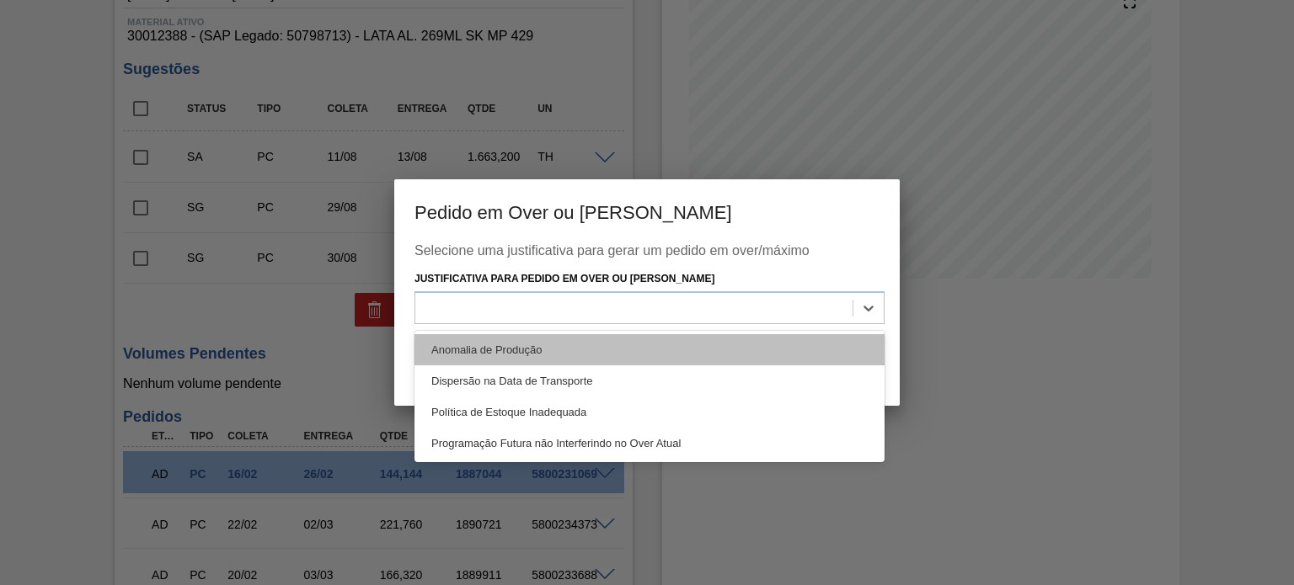
click at [593, 340] on div "Anomalia de Produção" at bounding box center [649, 349] width 470 height 31
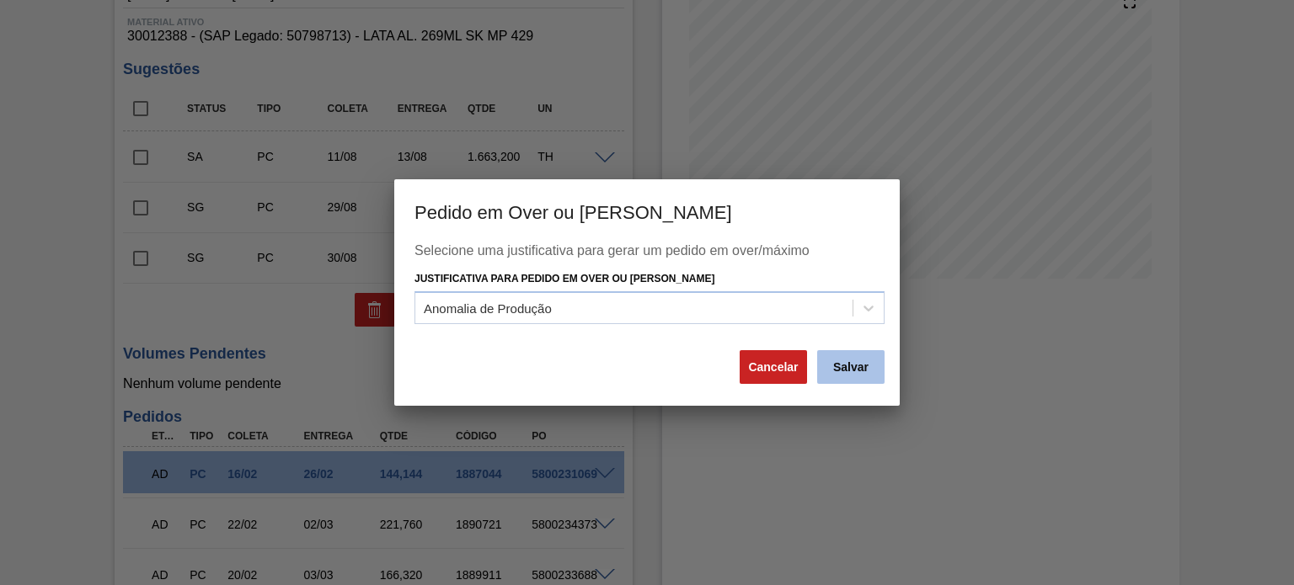
click at [842, 362] on button "Salvar" at bounding box center [850, 367] width 67 height 34
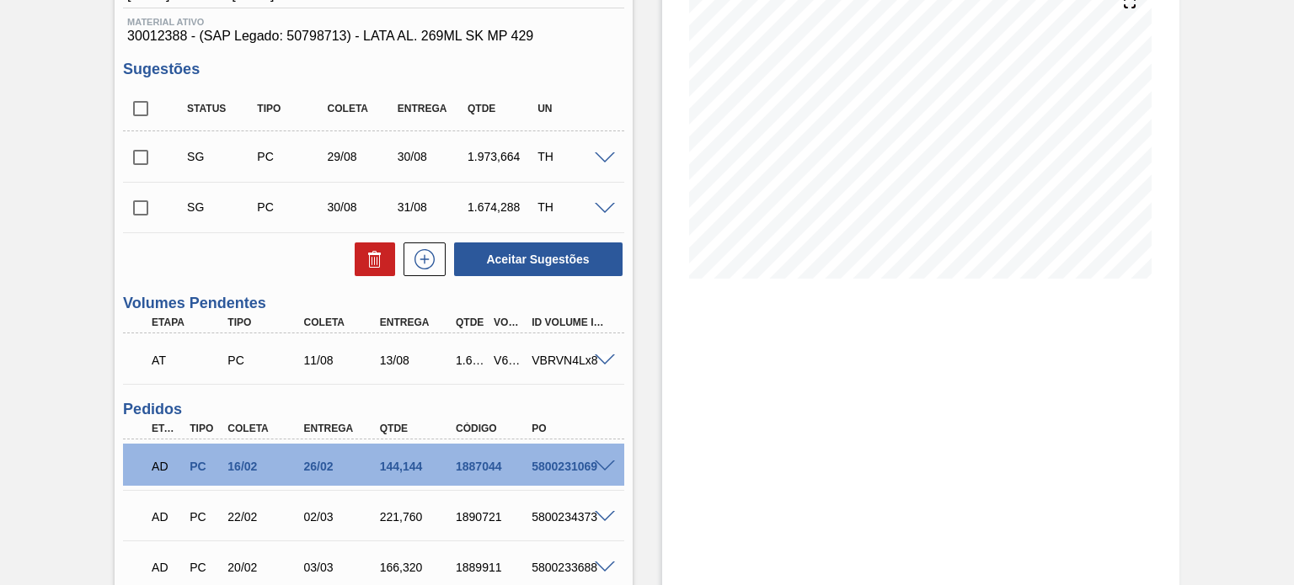
click at [501, 364] on div "V615339" at bounding box center [508, 360] width 38 height 13
copy div "V615339"
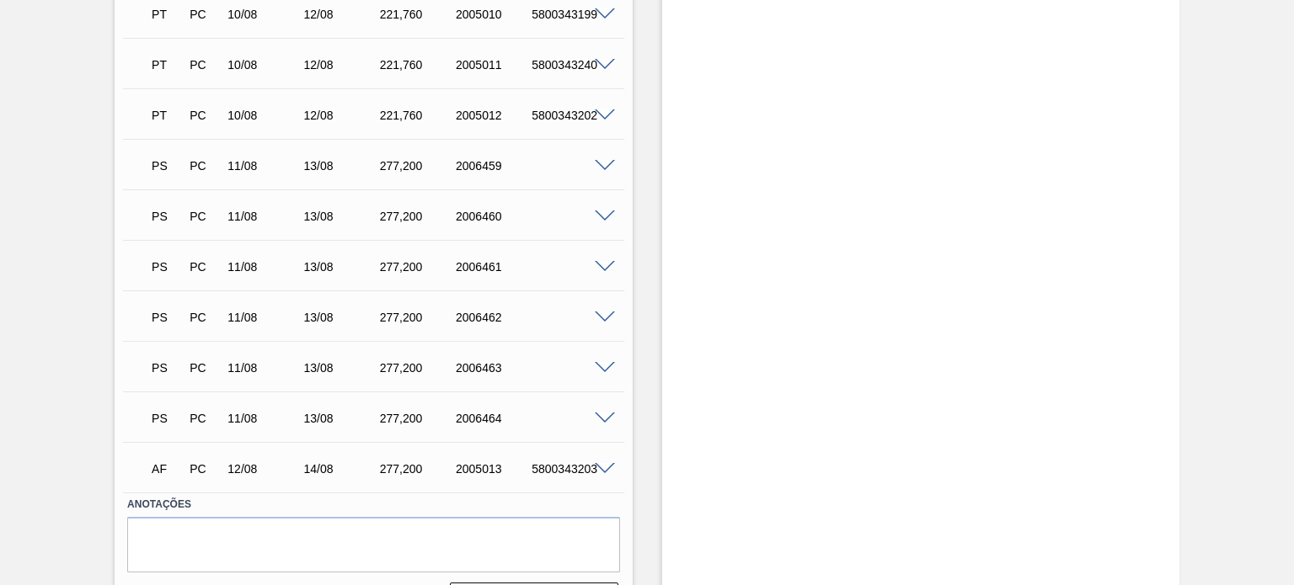
scroll to position [2527, 0]
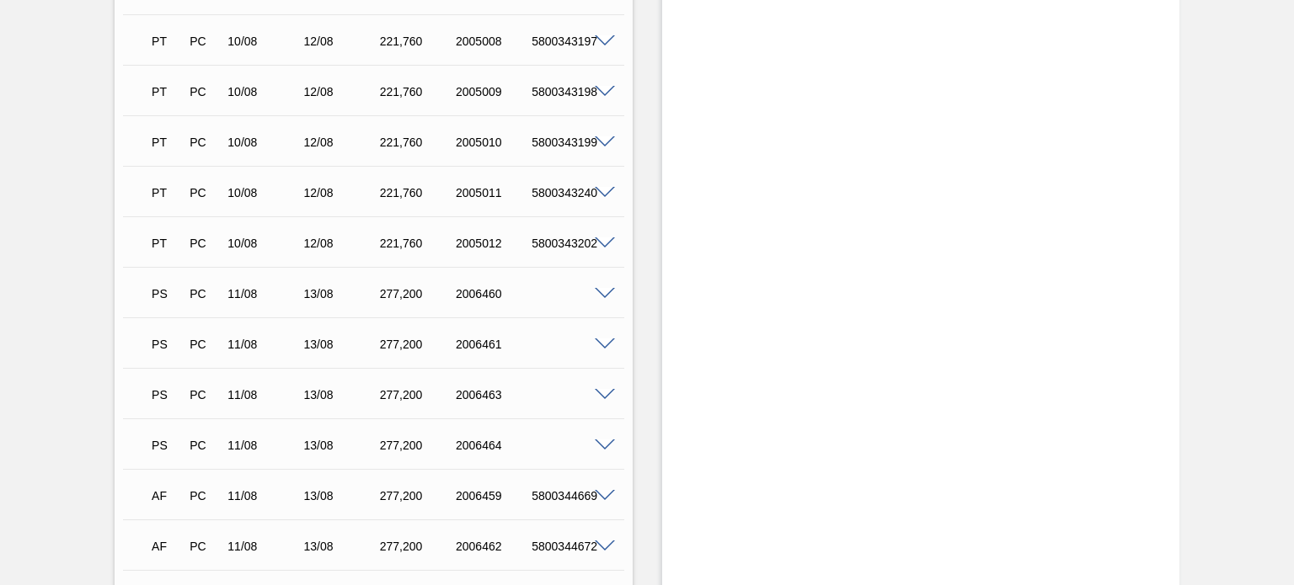
scroll to position [2656, 0]
